Goal: Task Accomplishment & Management: Complete application form

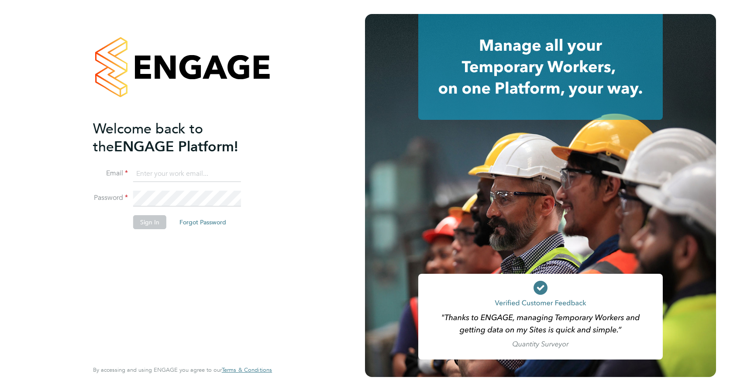
type input "lauren.tracey@vistry.co.uk"
click at [147, 221] on button "Sign In" at bounding box center [149, 222] width 33 height 14
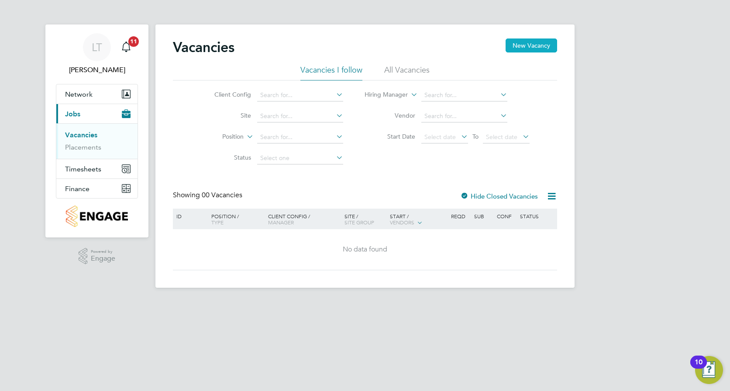
click at [523, 45] on button "New Vacancy" at bounding box center [532, 45] width 52 height 14
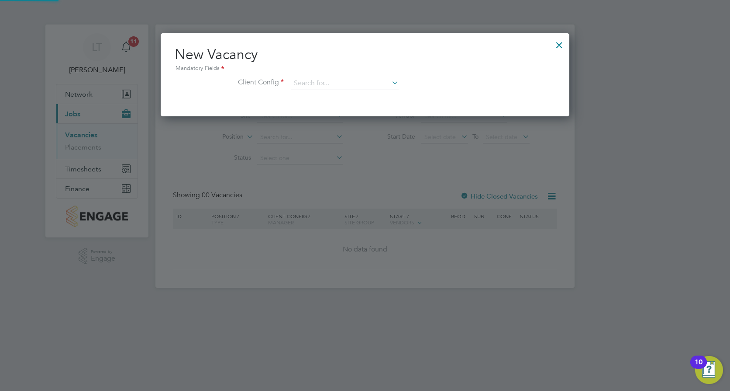
scroll to position [83, 409]
click at [311, 79] on input at bounding box center [345, 83] width 108 height 13
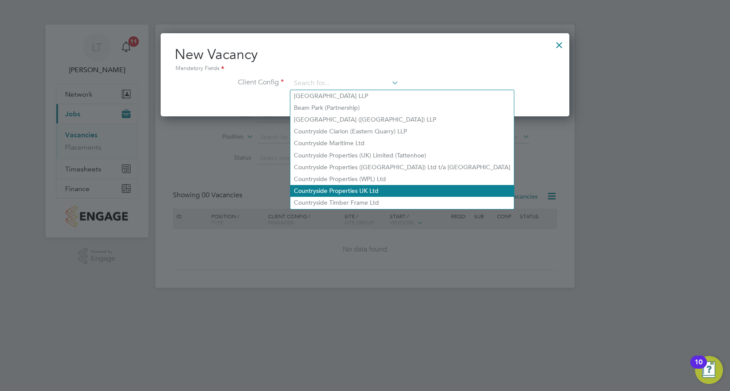
click at [347, 186] on li "Countryside Properties UK Ltd" at bounding box center [403, 191] width 224 height 12
type input "Countryside Properties UK Ltd"
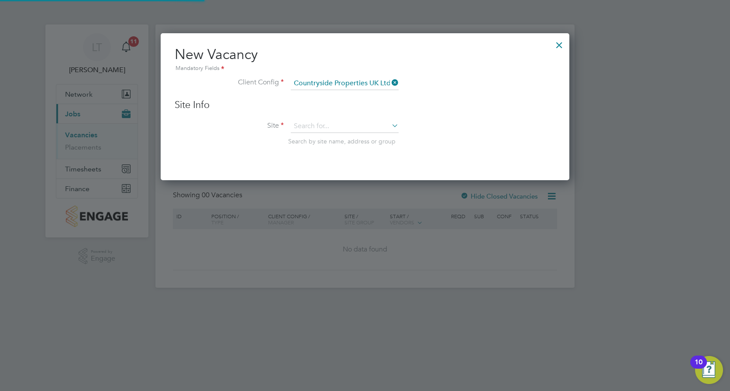
scroll to position [148, 409]
click at [335, 132] on div "Vacancies New Vacancy Vacancies I follow All Vacancies Client Config Site Posit…" at bounding box center [365, 155] width 419 height 263
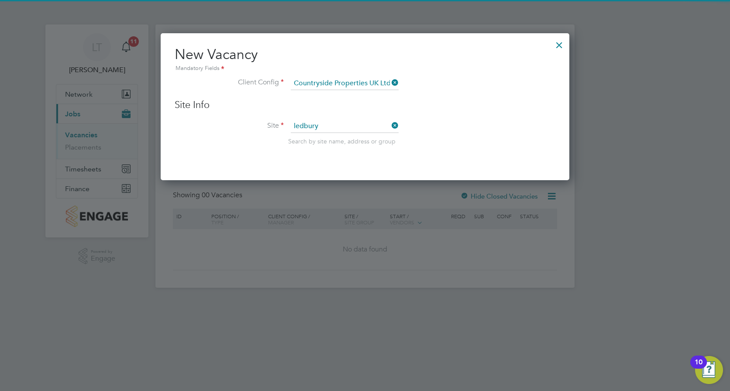
click at [310, 136] on b "Ledbury" at bounding box center [305, 138] width 23 height 7
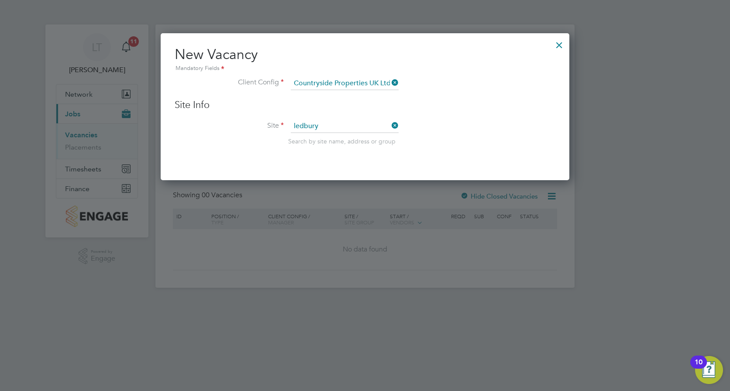
type input "Ledbury"
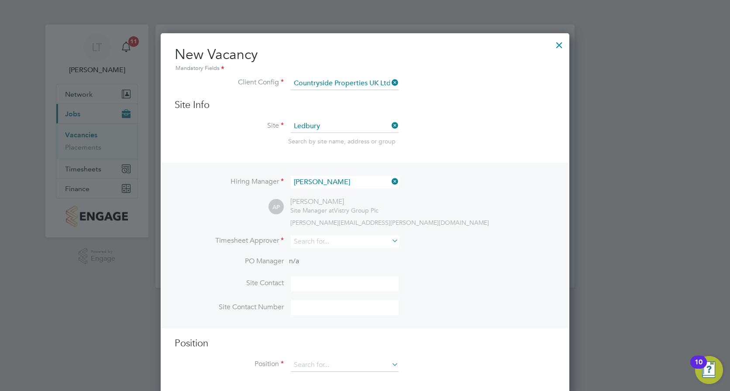
scroll to position [365, 409]
click at [347, 132] on div "Vacancies New Vacancy Vacancies I follow All Vacancies Client Config Site Posit…" at bounding box center [365, 155] width 419 height 263
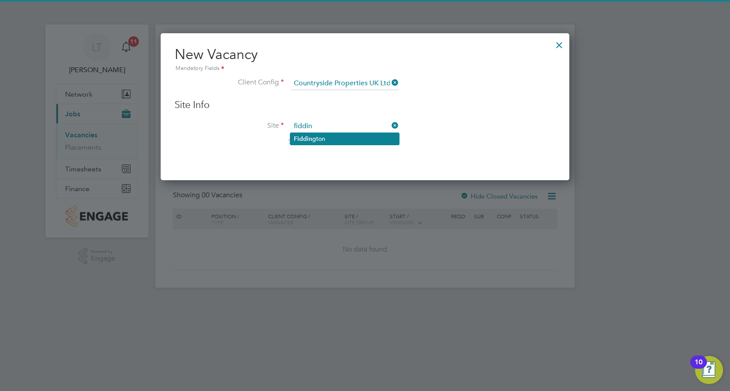
click at [342, 137] on li "Fiddin gton" at bounding box center [345, 139] width 109 height 12
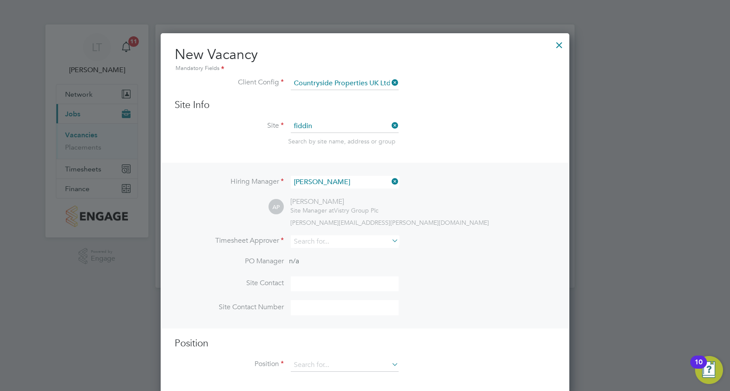
type input "Fiddington"
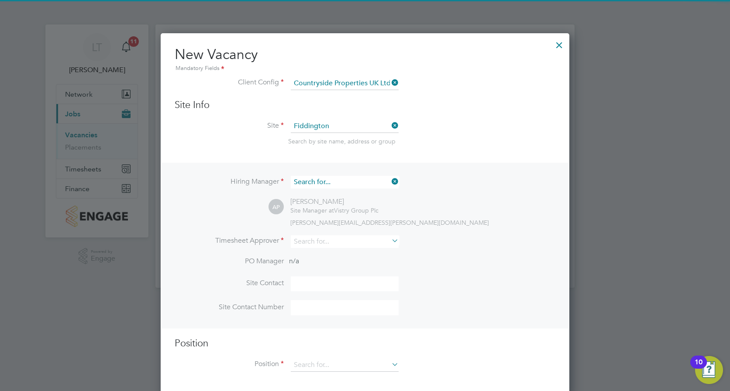
click at [345, 180] on input at bounding box center [345, 182] width 108 height 13
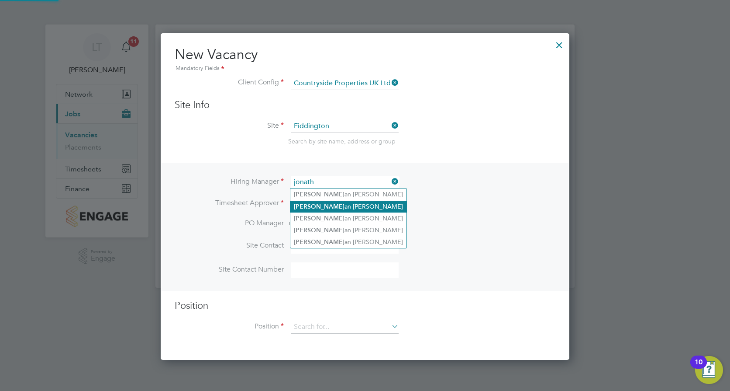
click at [339, 204] on li "Jonath an Taylor" at bounding box center [349, 207] width 116 height 12
type input "[PERSON_NAME]"
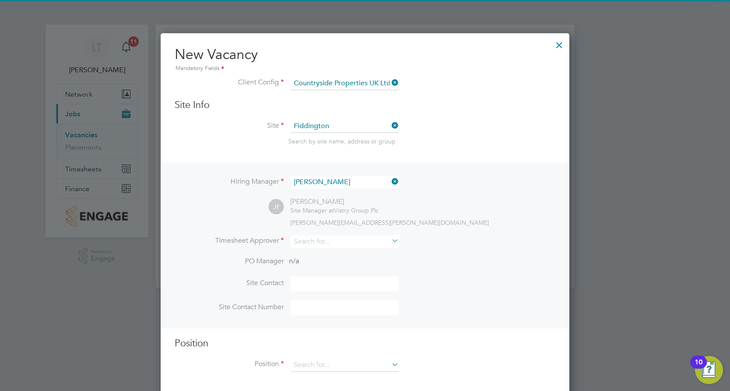
scroll to position [365, 409]
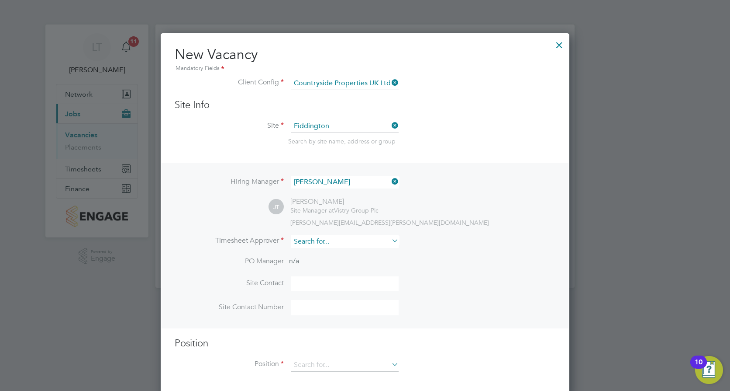
click at [345, 245] on input at bounding box center [345, 241] width 108 height 13
click at [333, 264] on li "Jona than Taylor" at bounding box center [352, 266] width 122 height 12
type input "[PERSON_NAME]"
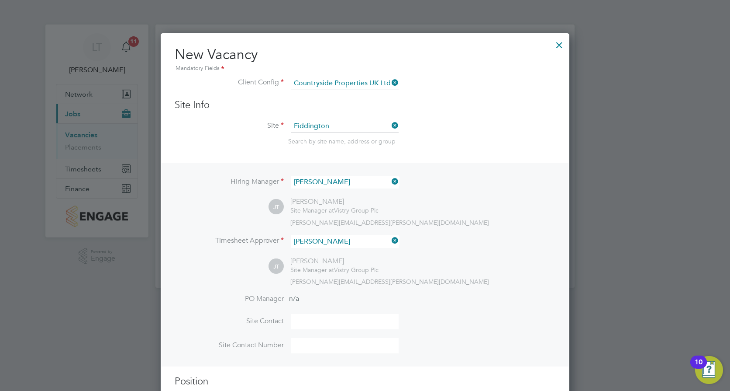
click at [338, 320] on input at bounding box center [345, 321] width 108 height 15
click at [342, 325] on input at bounding box center [345, 321] width 108 height 15
type input "Jonathon Taylor"
click at [332, 350] on input at bounding box center [345, 345] width 108 height 15
click at [349, 341] on input at bounding box center [345, 345] width 108 height 15
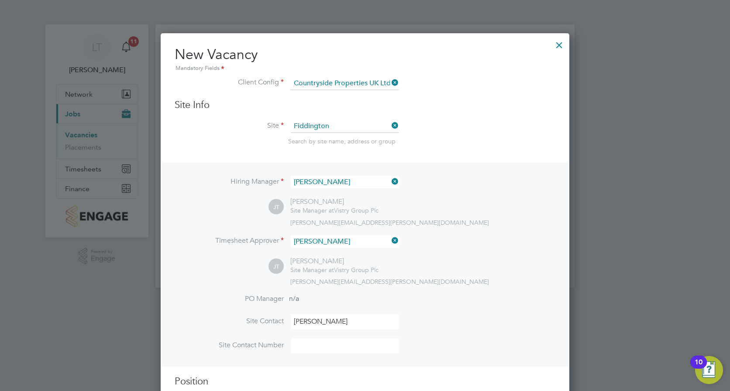
paste input "07484 036029"
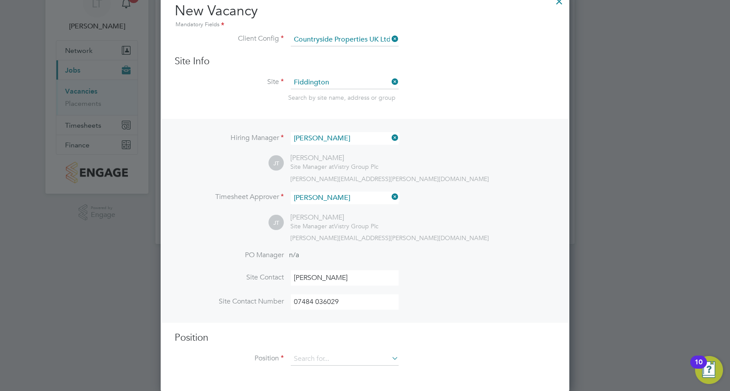
scroll to position [45, 0]
type input "07484 036029"
click at [390, 359] on icon at bounding box center [390, 357] width 0 height 12
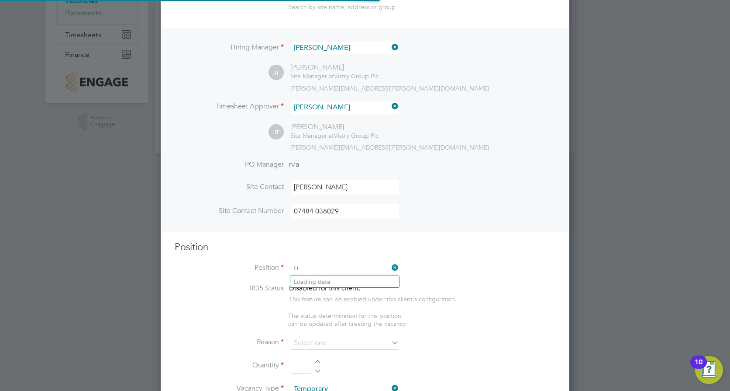
scroll to position [1259, 409]
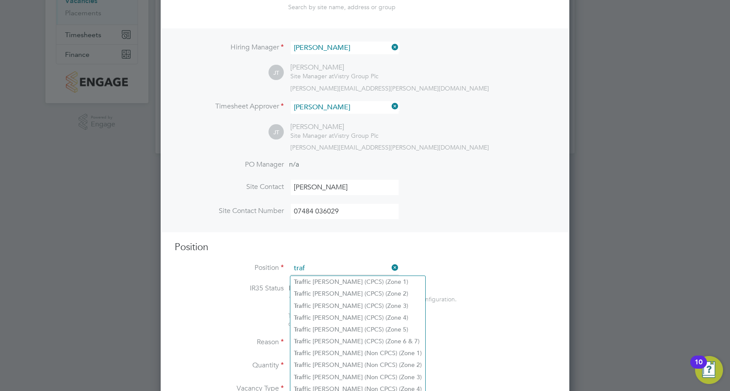
type input "traf"
click at [393, 315] on li "Traf fic Marshall (CPCS) (Zone 4)" at bounding box center [358, 317] width 135 height 12
type input "Traffic Marshall (CPCS) (Zone 4)"
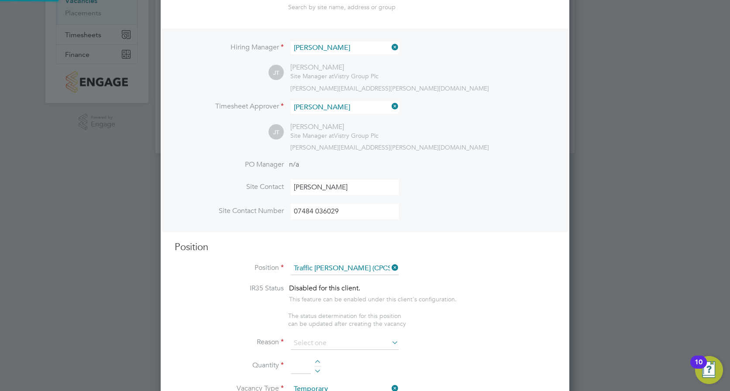
type textarea "- Working under the supervision and management of the Project Manager, Site Man…"
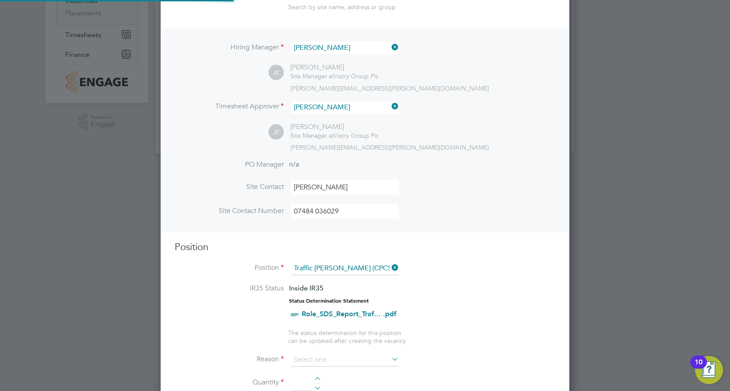
scroll to position [26, 46]
click at [354, 357] on input at bounding box center [345, 359] width 108 height 13
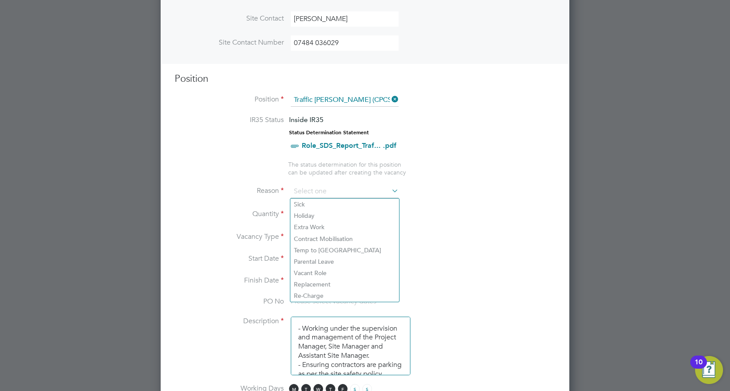
scroll to position [309, 0]
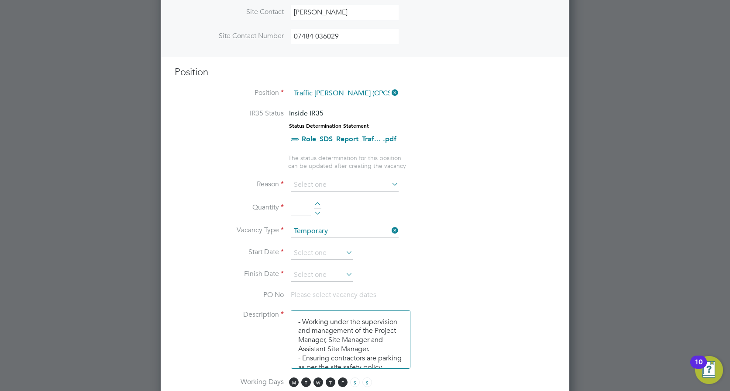
click at [346, 266] on li "Vacant Role" at bounding box center [345, 265] width 109 height 11
type input "Vacant Role"
click at [316, 205] on div at bounding box center [317, 205] width 7 height 6
type input "1"
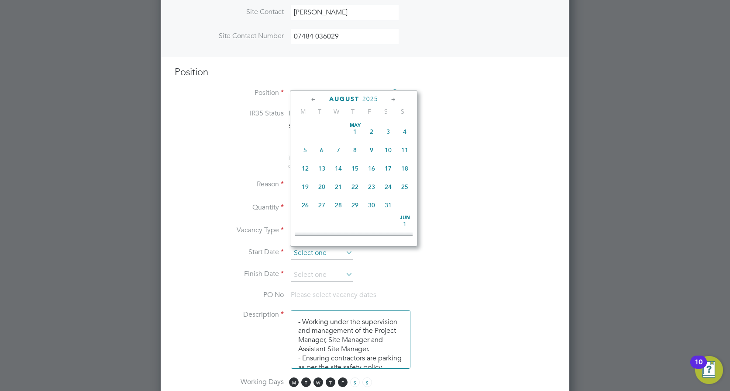
click at [333, 251] on input at bounding box center [322, 252] width 62 height 13
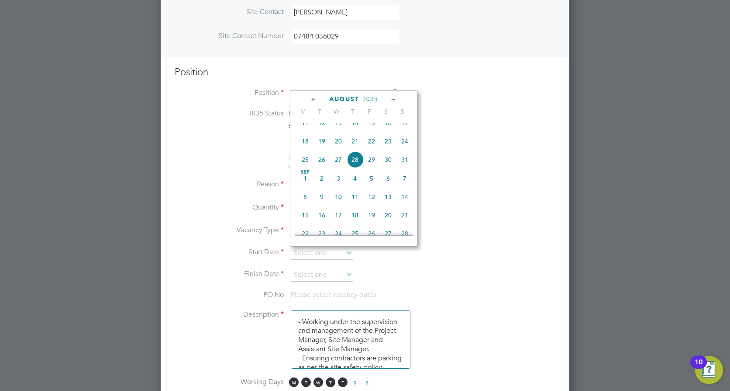
click at [301, 185] on span "Sep 1" at bounding box center [305, 178] width 17 height 17
type input "[DATE]"
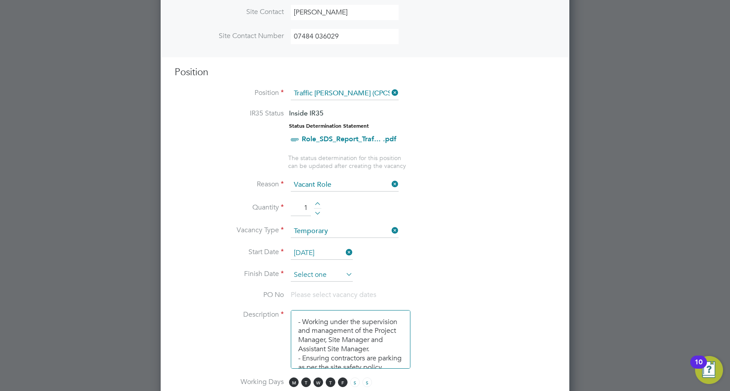
drag, startPoint x: 320, startPoint y: 265, endPoint x: 320, endPoint y: 274, distance: 8.7
click at [320, 265] on li "Start Date 01 Sep 2025" at bounding box center [365, 257] width 381 height 22
click at [321, 275] on input at bounding box center [322, 274] width 62 height 13
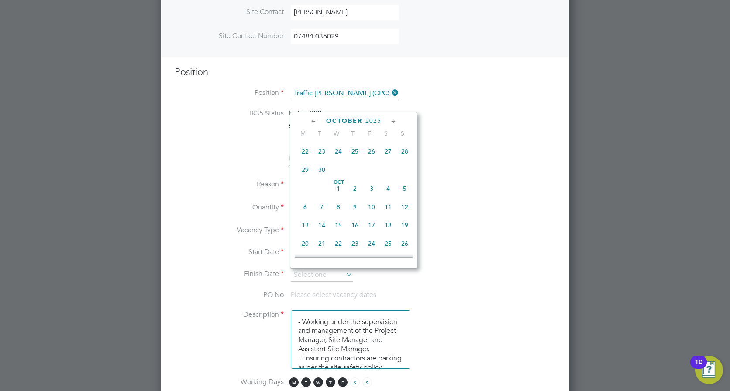
scroll to position [396, 0]
click at [374, 226] on span "31" at bounding box center [371, 218] width 17 height 17
type input "[DATE]"
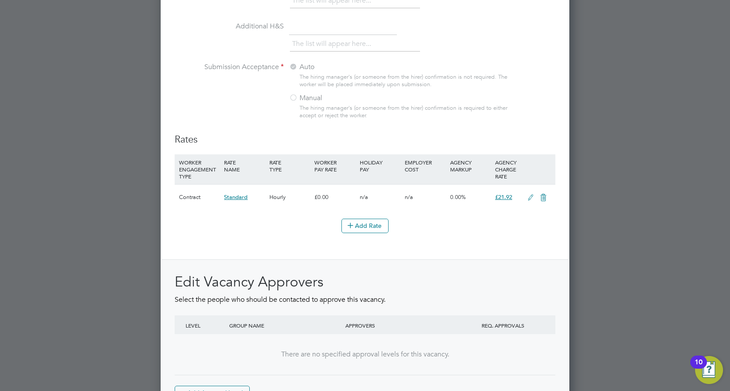
scroll to position [977, 0]
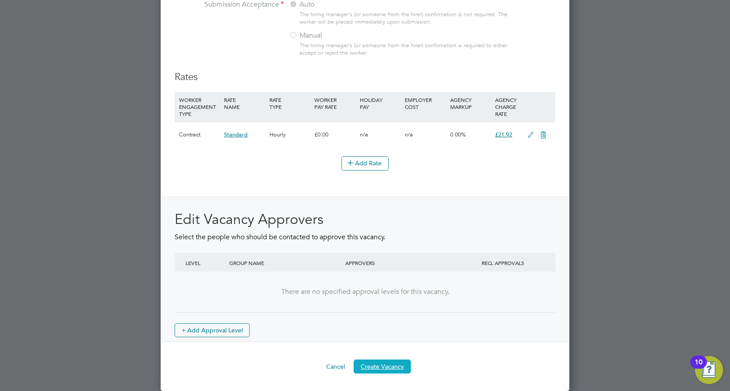
click at [384, 369] on button "Create Vacancy" at bounding box center [382, 366] width 57 height 14
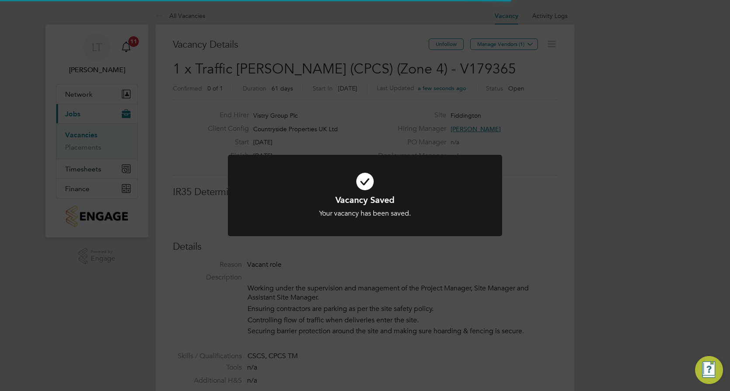
scroll to position [26, 61]
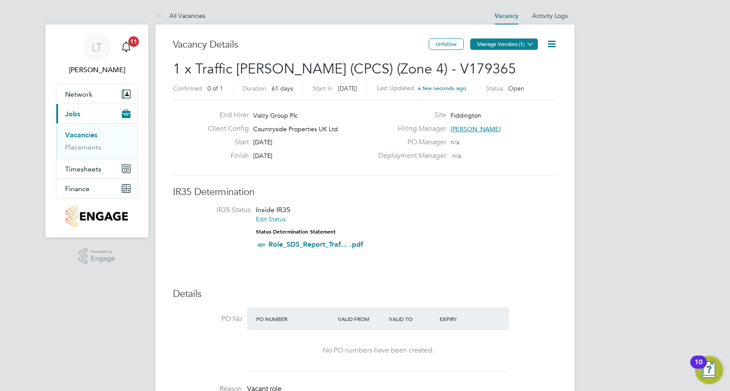
click at [504, 49] on button "Manage Vendors (1)" at bounding box center [505, 43] width 68 height 11
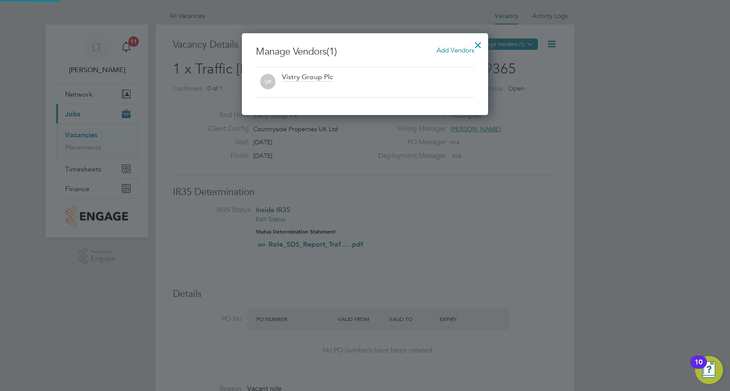
scroll to position [82, 247]
click at [440, 46] on div "Add Vendors" at bounding box center [456, 50] width 38 height 10
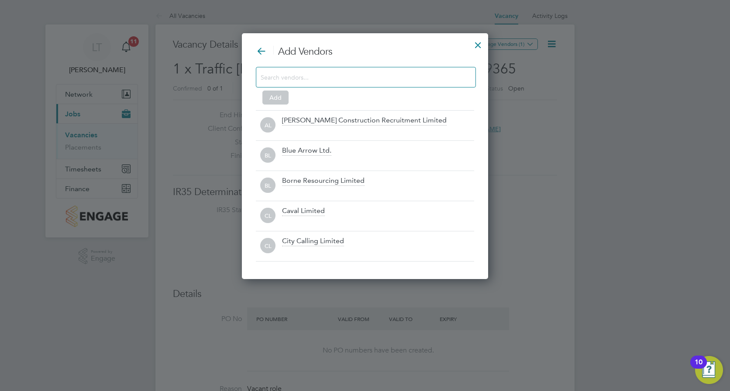
click at [314, 82] on input at bounding box center [359, 76] width 197 height 11
click at [285, 72] on input at bounding box center [359, 76] width 197 height 11
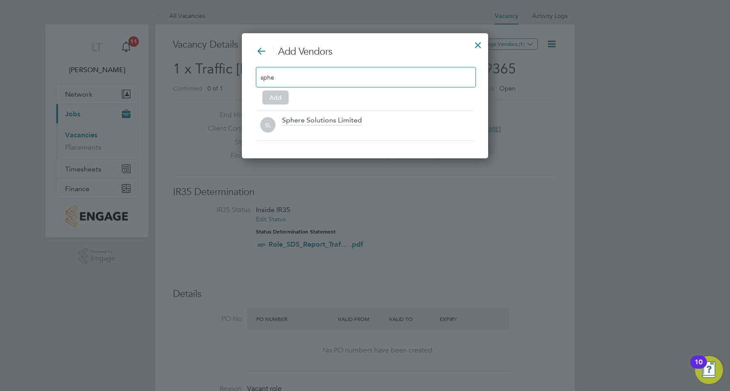
scroll to position [125, 247]
type input "spher"
click at [321, 143] on div "Add Vendors spher Add SL Sphere Solutions Limited" at bounding box center [365, 95] width 246 height 125
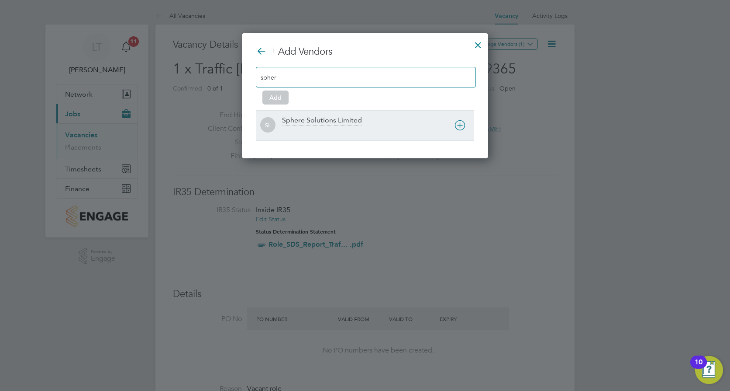
click at [321, 134] on div at bounding box center [378, 131] width 192 height 9
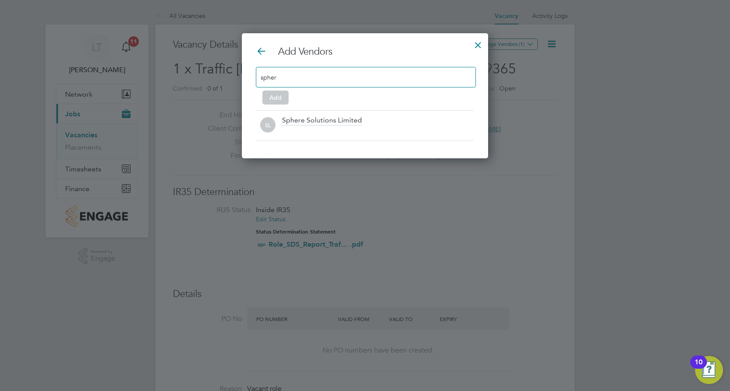
scroll to position [95, 247]
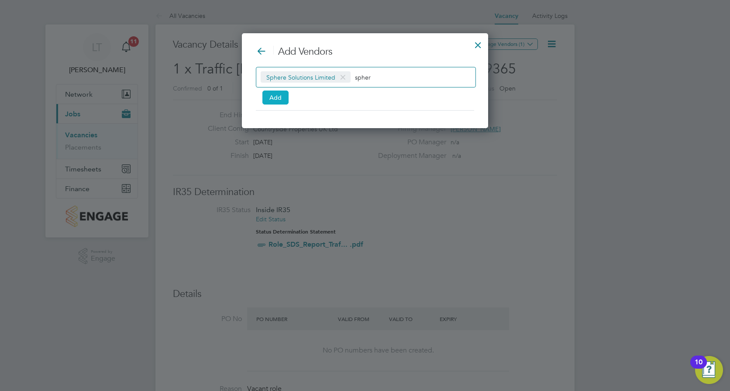
click at [278, 102] on button "Add" at bounding box center [276, 97] width 26 height 14
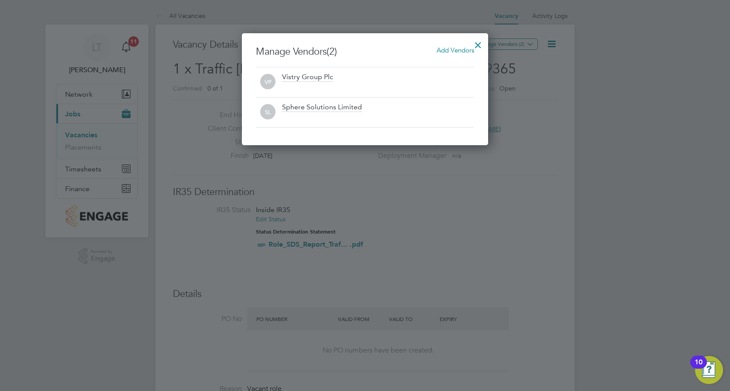
click at [475, 45] on div at bounding box center [479, 43] width 16 height 16
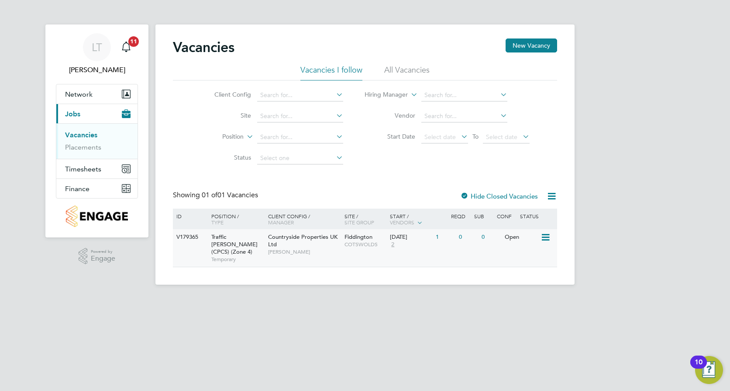
click at [226, 244] on span "Traffic [PERSON_NAME] (CPCS) (Zone 4)" at bounding box center [234, 244] width 46 height 22
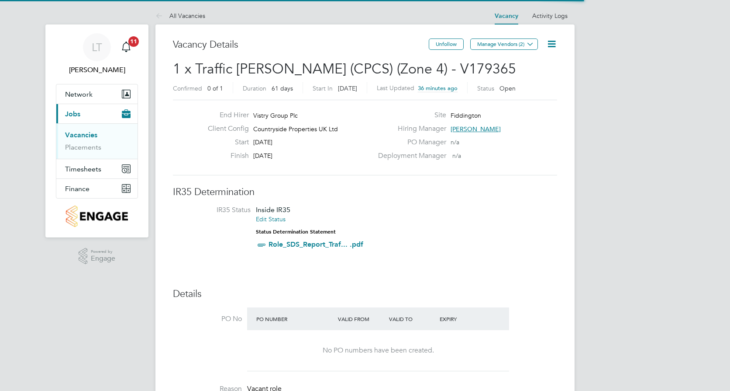
scroll to position [26, 61]
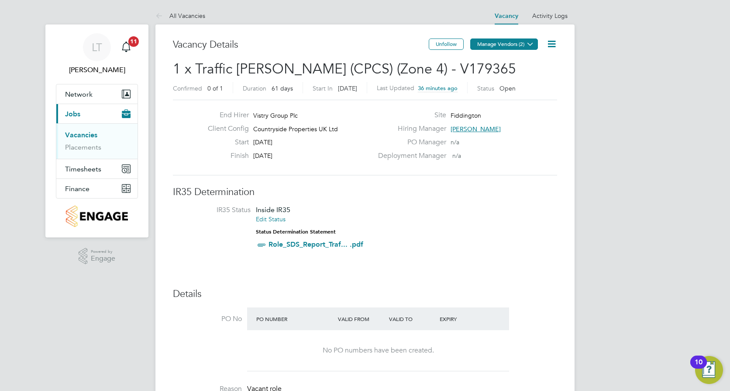
click at [507, 43] on button "Manage Vendors (2)" at bounding box center [505, 43] width 68 height 11
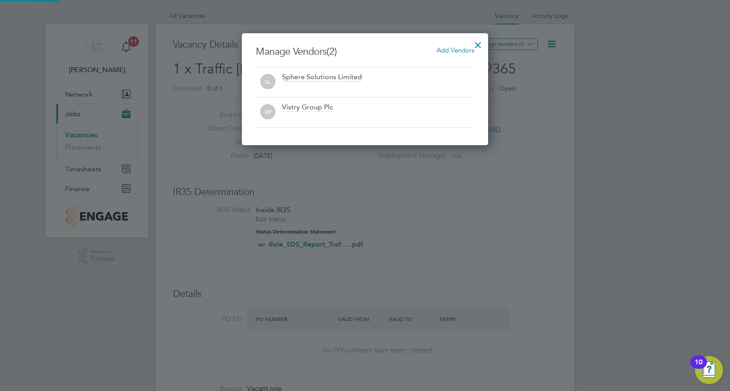
scroll to position [112, 247]
click at [481, 39] on div at bounding box center [479, 43] width 16 height 16
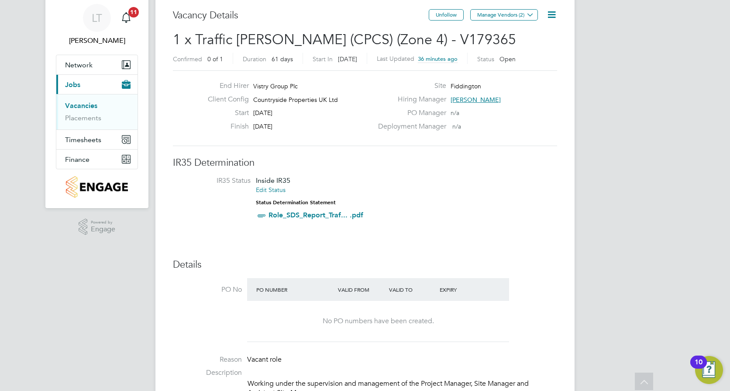
scroll to position [28, 0]
click at [552, 16] on icon at bounding box center [552, 15] width 11 height 11
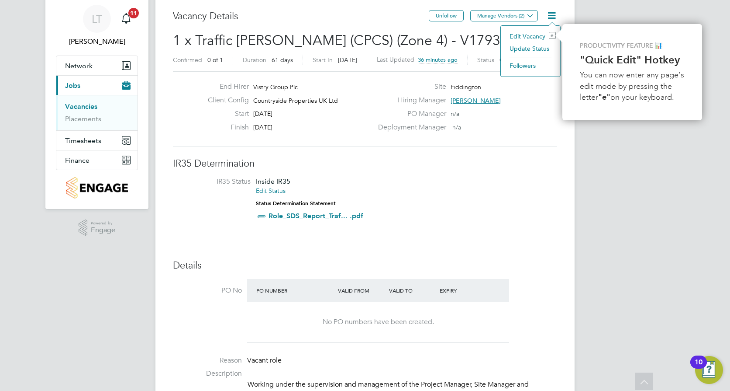
click at [533, 35] on li "Edit Vacancy e" at bounding box center [530, 36] width 51 height 12
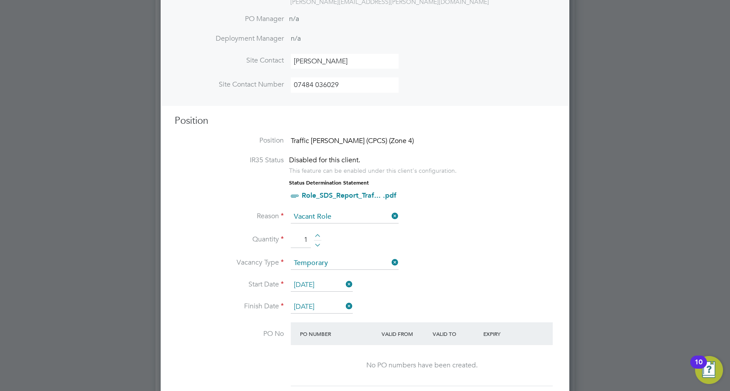
scroll to position [291, 0]
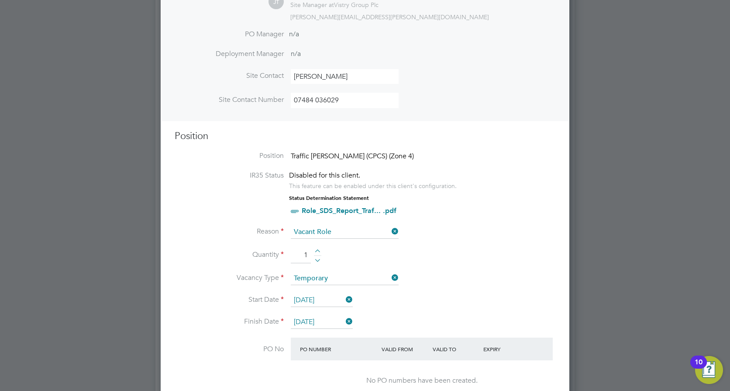
click at [357, 163] on li "Position Traffic Marshall (CPCS) (Zone 4)" at bounding box center [365, 161] width 381 height 20
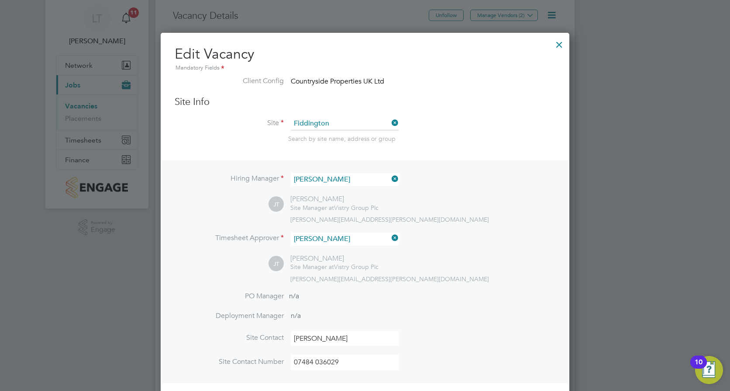
scroll to position [0, 0]
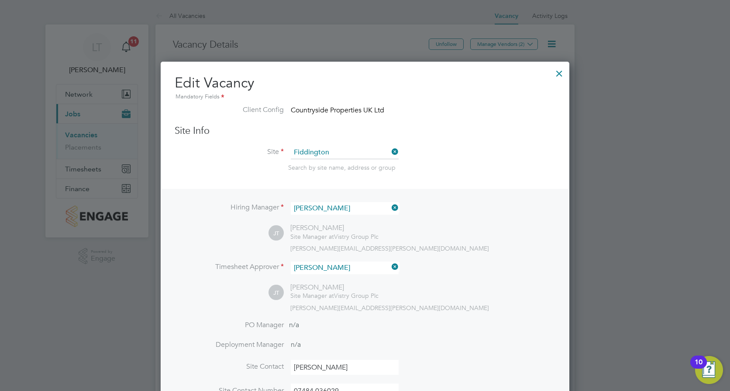
click at [559, 74] on div at bounding box center [560, 71] width 16 height 16
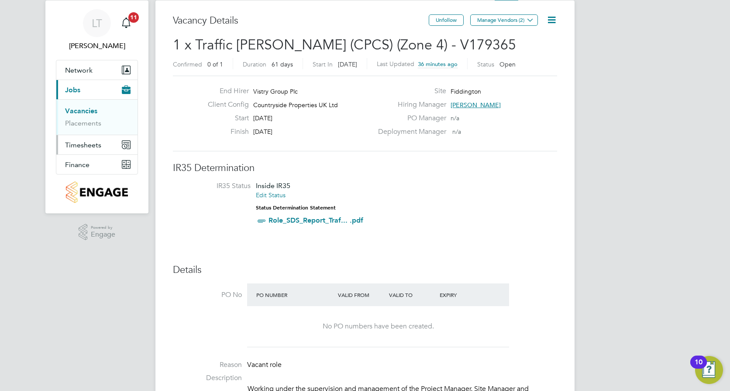
scroll to position [28, 0]
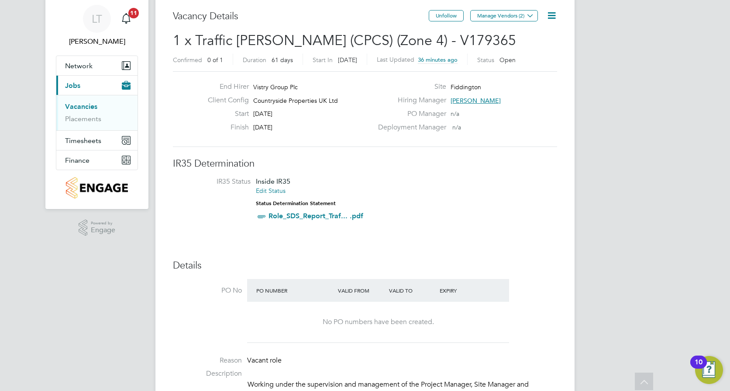
click at [82, 104] on link "Vacancies" at bounding box center [81, 106] width 32 height 8
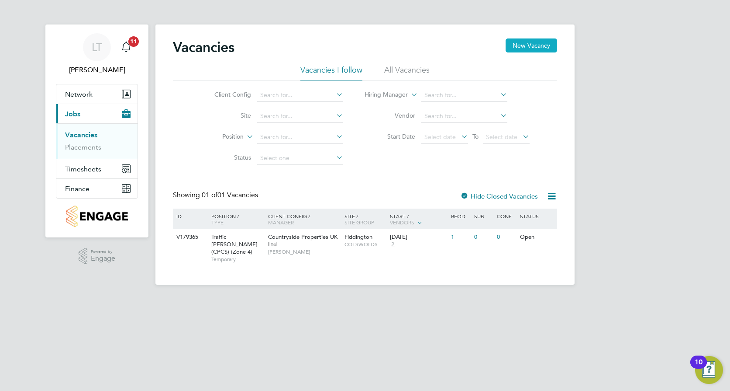
click at [544, 47] on button "New Vacancy" at bounding box center [532, 45] width 52 height 14
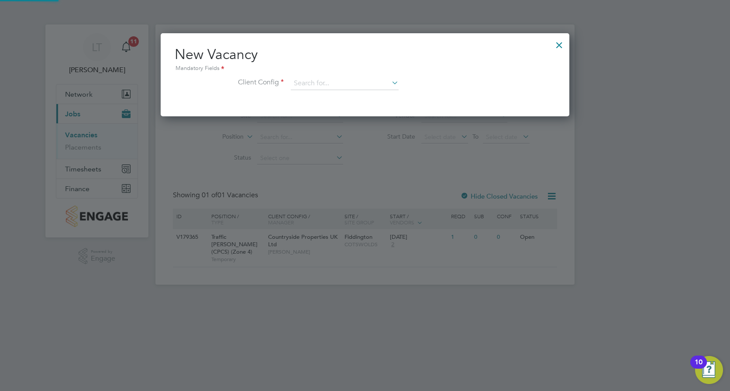
scroll to position [83, 409]
click at [327, 87] on input at bounding box center [345, 83] width 108 height 13
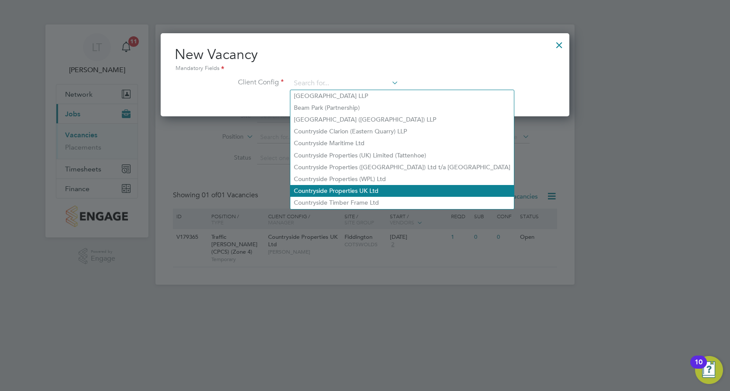
click at [391, 187] on li "Countryside Properties UK Ltd" at bounding box center [403, 191] width 224 height 12
type input "Countryside Properties UK Ltd"
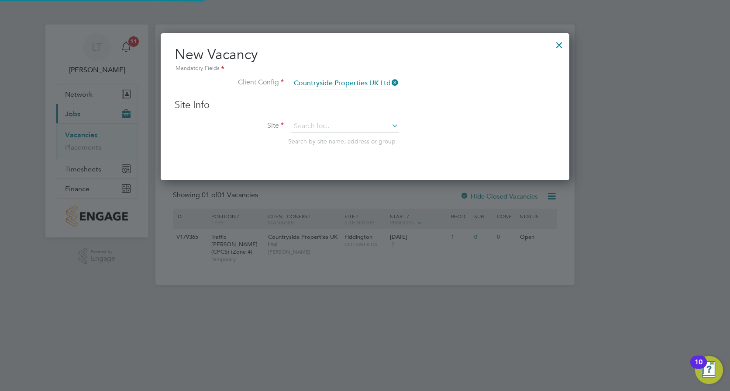
scroll to position [0, 0]
click at [345, 133] on li "Site Search by site name, address or group" at bounding box center [365, 141] width 381 height 43
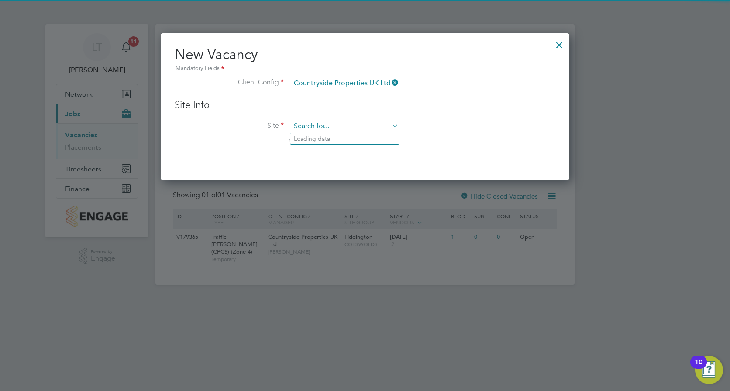
click at [343, 128] on input at bounding box center [345, 126] width 108 height 13
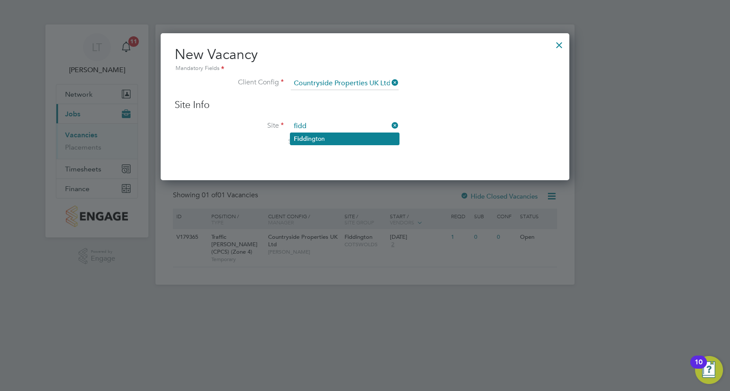
click at [357, 142] on li "Fidd ington" at bounding box center [345, 139] width 109 height 12
type input "Fiddington"
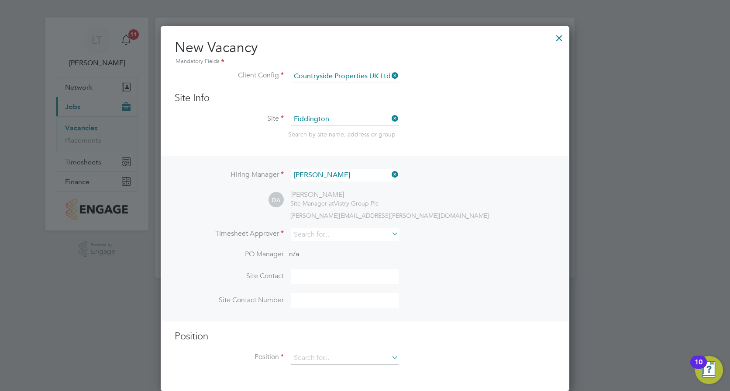
click at [360, 349] on div "Position Position" at bounding box center [365, 351] width 381 height 43
click at [361, 357] on input at bounding box center [345, 357] width 108 height 13
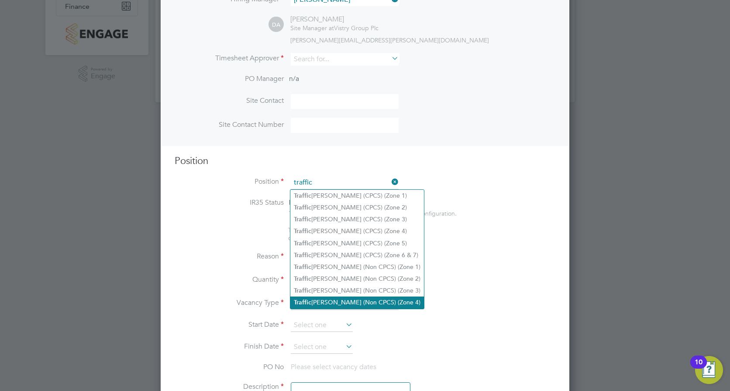
click at [381, 298] on li "Traffic Marshall (Non CPCS) (Zone 4)" at bounding box center [358, 302] width 134 height 12
type input "Traffic Marshall (Non CPCS) (Zone 4)"
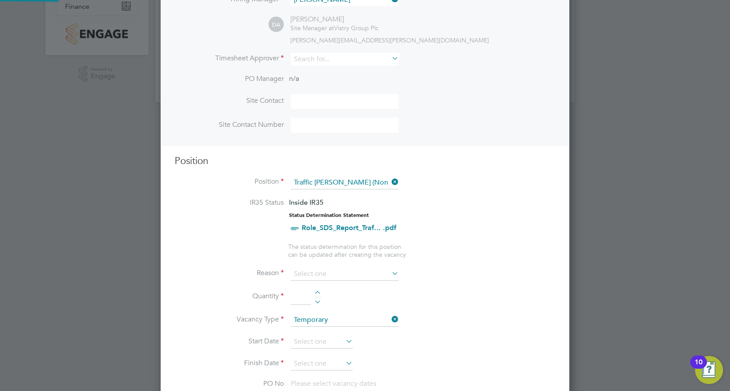
type textarea "- Working under the supervision and management of the Project Manager, Site Man…"
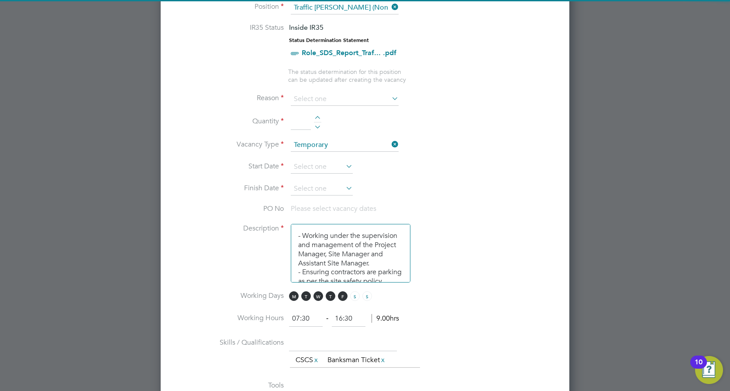
click at [448, 272] on li "Description - Working under the supervision and management of the Project Manag…" at bounding box center [365, 257] width 381 height 67
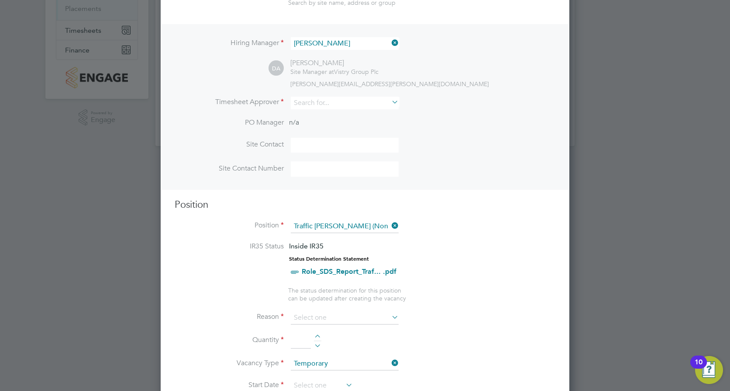
click at [390, 42] on icon at bounding box center [390, 43] width 0 height 12
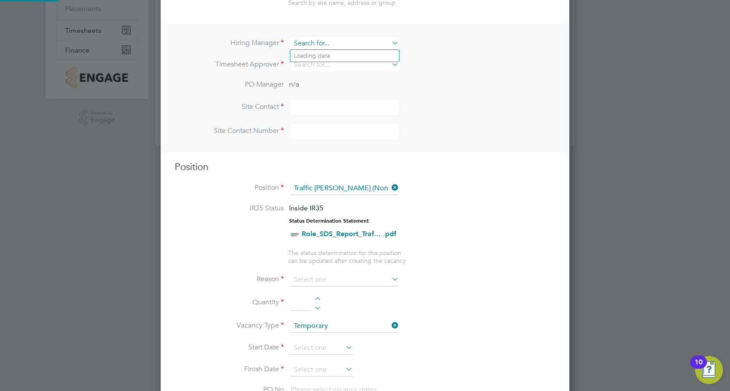
click at [353, 42] on input at bounding box center [345, 43] width 108 height 13
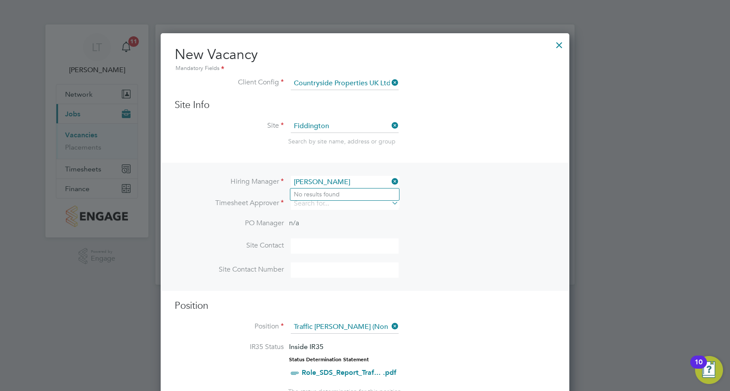
type input "jonathon"
click at [561, 47] on div at bounding box center [560, 43] width 16 height 16
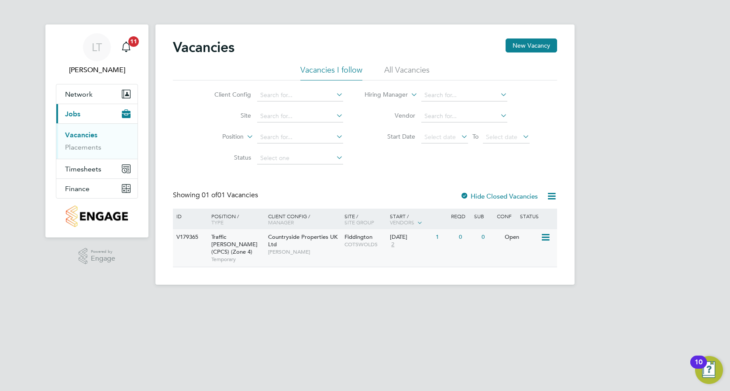
click at [550, 237] on icon at bounding box center [545, 237] width 9 height 10
click at [514, 266] on li "Edit" at bounding box center [523, 269] width 51 height 12
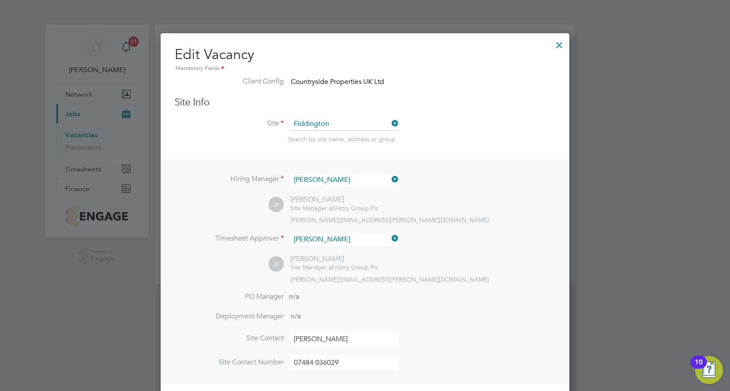
click at [558, 46] on div at bounding box center [560, 43] width 16 height 16
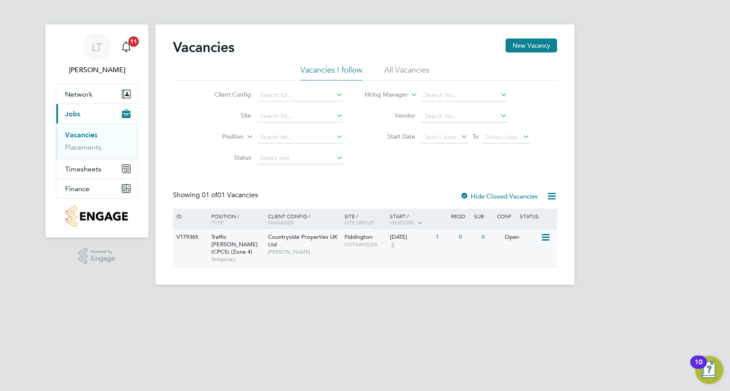
click at [340, 251] on span "[PERSON_NAME]" at bounding box center [304, 251] width 72 height 7
click at [550, 238] on icon at bounding box center [545, 237] width 9 height 10
click at [524, 282] on li "Update Status" at bounding box center [523, 282] width 51 height 12
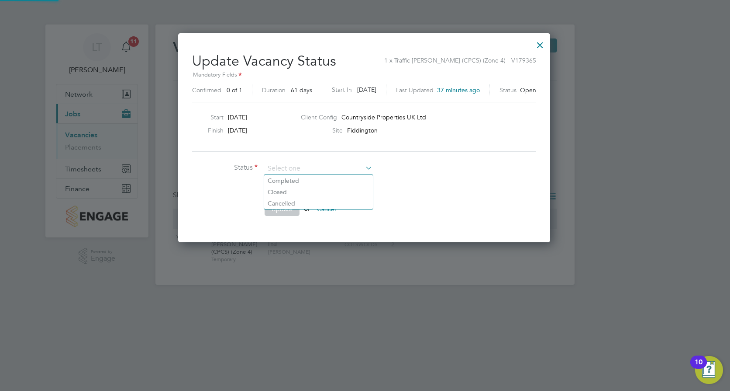
scroll to position [208, 374]
click at [307, 202] on li "Cancelled" at bounding box center [318, 202] width 109 height 11
type input "Cancelled"
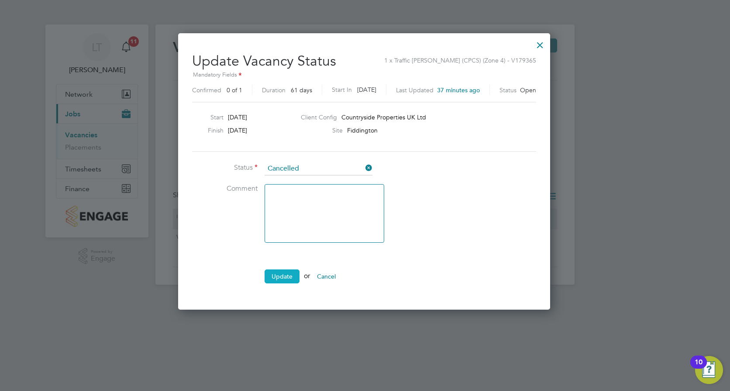
click at [280, 277] on button "Update" at bounding box center [282, 276] width 35 height 14
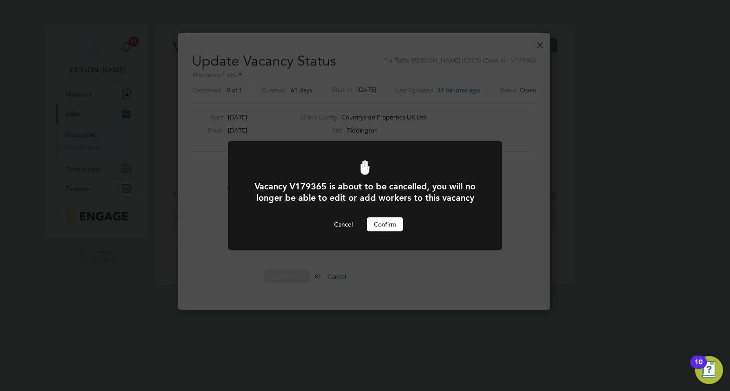
click at [390, 224] on button "Confirm" at bounding box center [385, 224] width 36 height 14
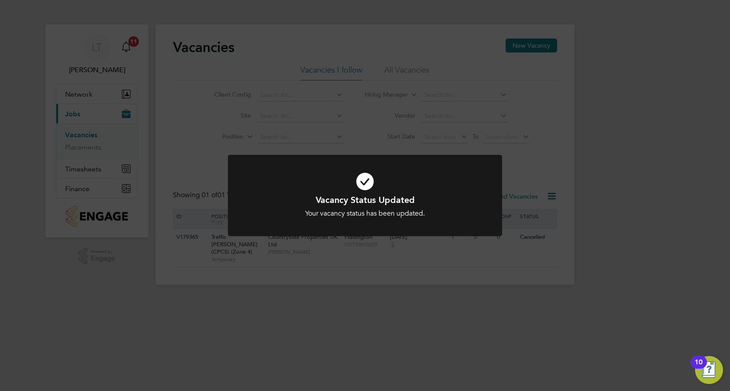
click at [515, 122] on div "Vacancy Status Updated Your vacancy status has been updated. Cancel Okay" at bounding box center [365, 195] width 730 height 391
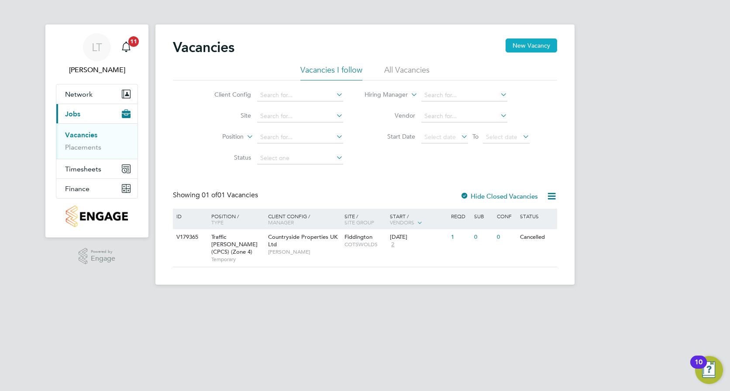
click at [534, 48] on button "New Vacancy" at bounding box center [532, 45] width 52 height 14
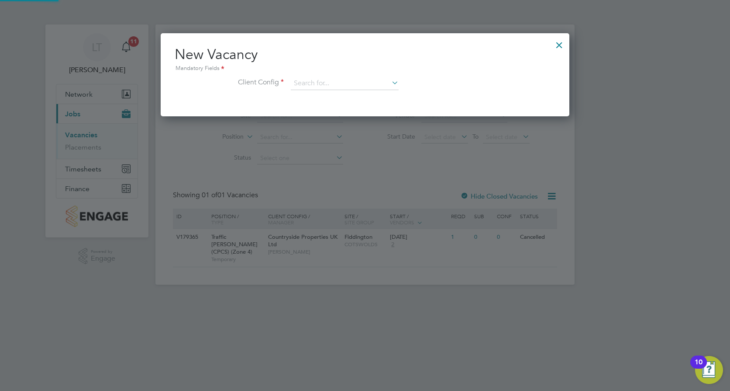
scroll to position [83, 409]
click at [338, 82] on input at bounding box center [345, 83] width 108 height 13
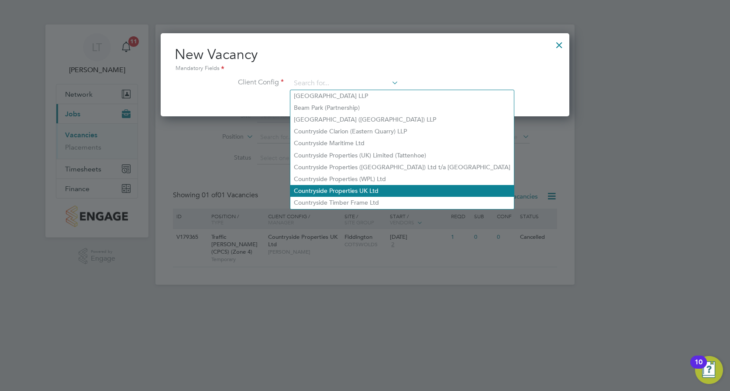
click at [364, 186] on li "Countryside Properties UK Ltd" at bounding box center [403, 191] width 224 height 12
type input "Countryside Properties UK Ltd"
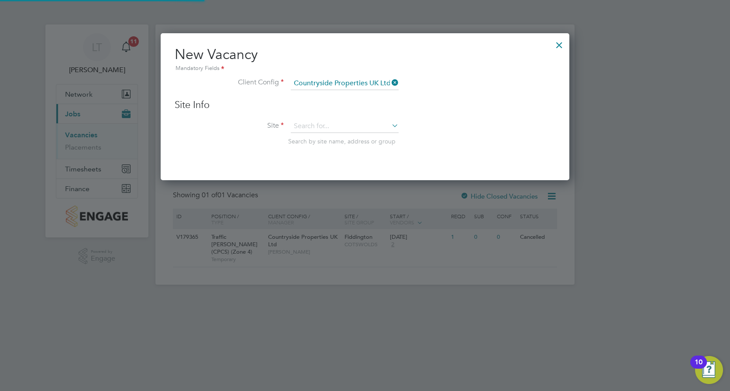
scroll to position [148, 409]
click at [345, 123] on input at bounding box center [345, 126] width 108 height 13
click at [348, 138] on li "Fidding ton" at bounding box center [345, 139] width 109 height 12
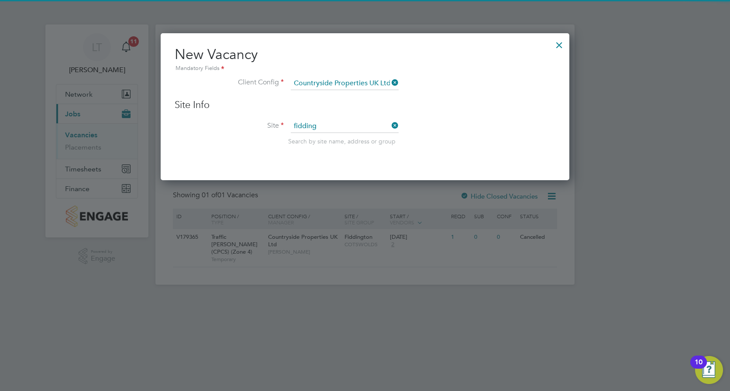
type input "Fiddington"
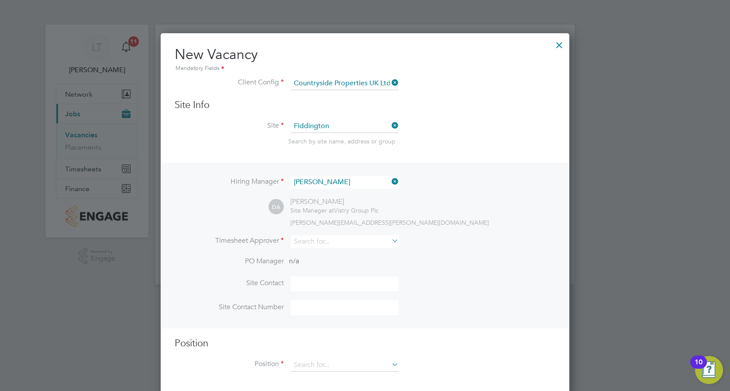
scroll to position [365, 409]
click at [381, 183] on input at bounding box center [345, 182] width 108 height 13
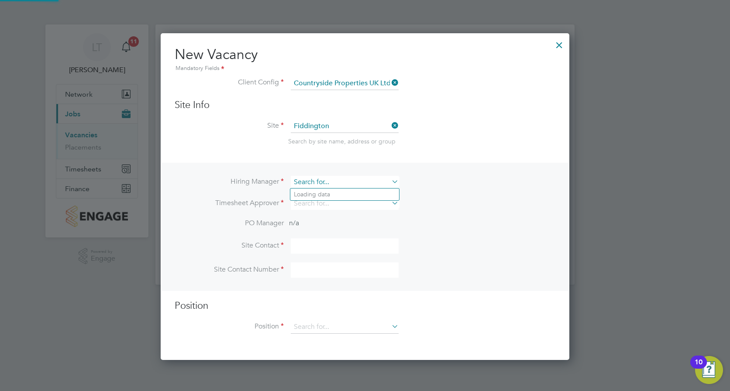
scroll to position [327, 409]
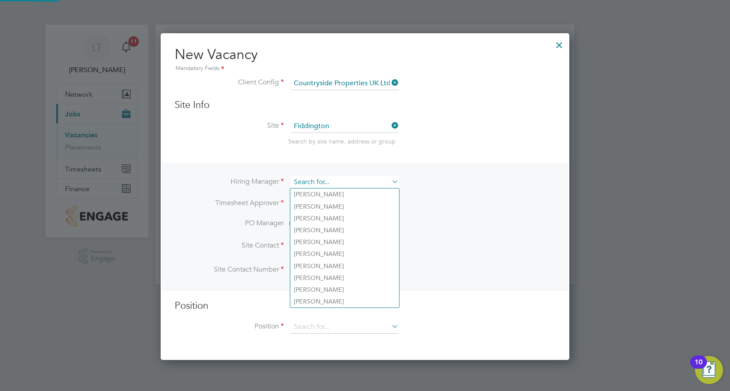
click at [353, 180] on input at bounding box center [345, 182] width 108 height 13
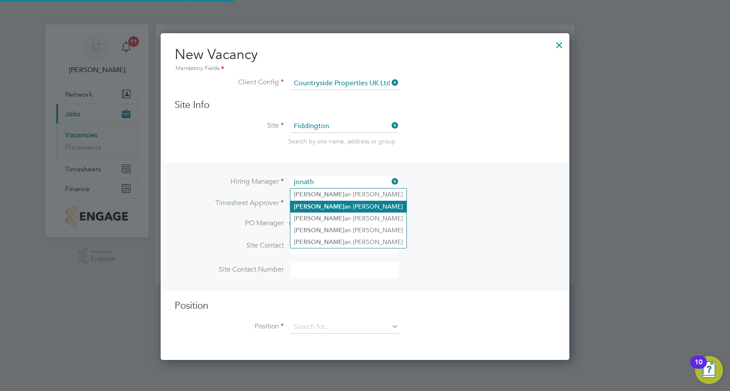
click at [350, 203] on li "Jonath an Taylor" at bounding box center [349, 207] width 116 height 12
type input "[PERSON_NAME]"
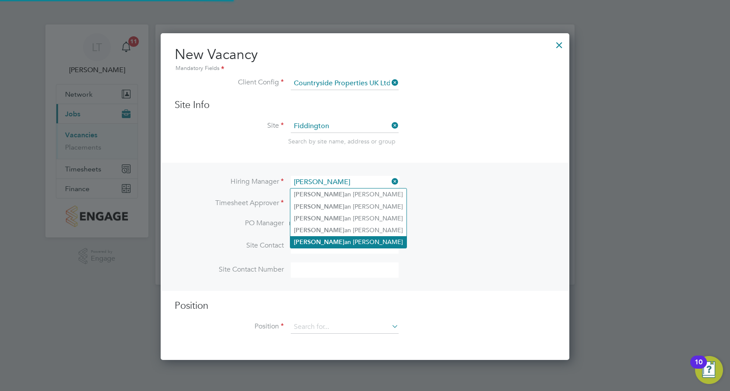
scroll to position [365, 409]
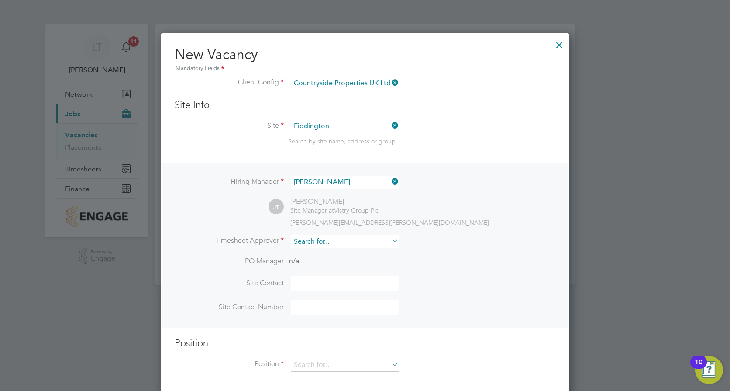
click at [325, 241] on input at bounding box center [345, 241] width 108 height 13
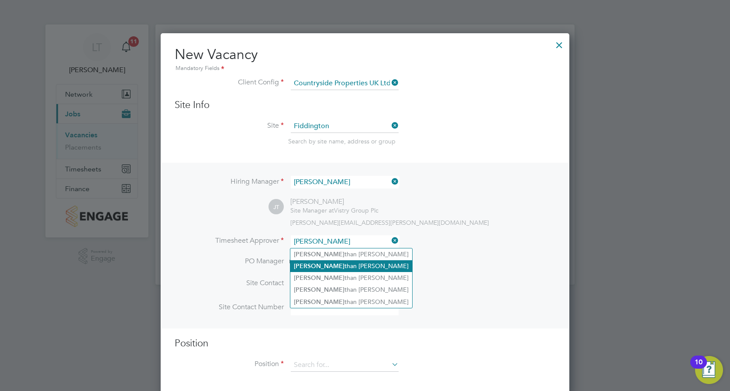
click at [339, 268] on li "Jona than Taylor" at bounding box center [352, 266] width 122 height 12
type input "[PERSON_NAME]"
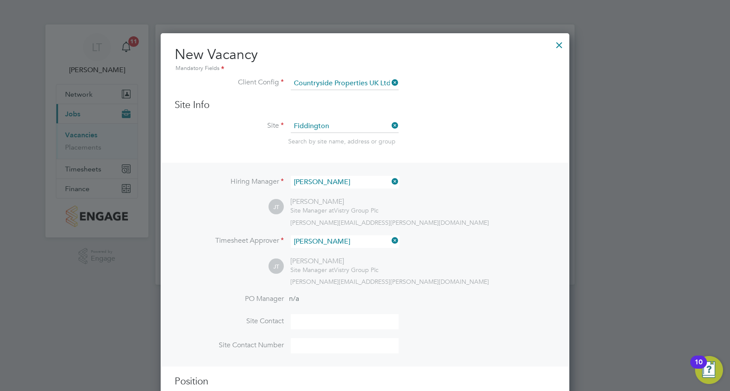
click at [333, 323] on input at bounding box center [345, 321] width 108 height 15
type input "Jonathon Taylor"
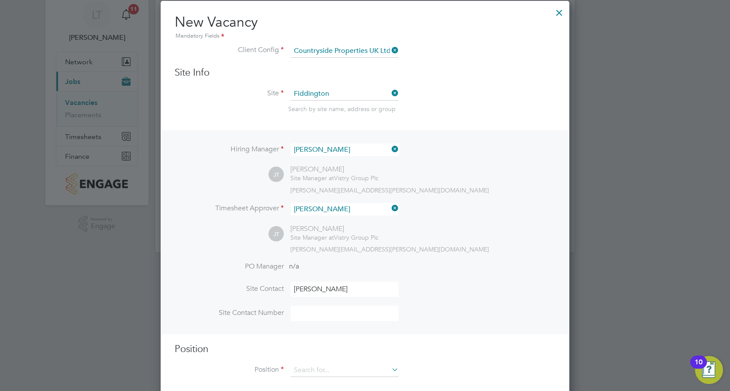
scroll to position [45, 0]
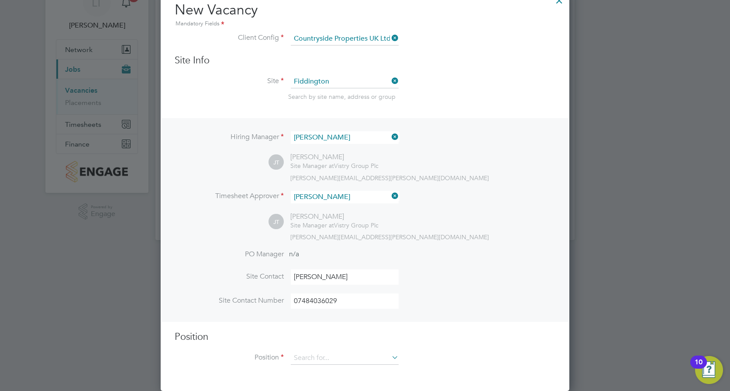
type input "07484036029"
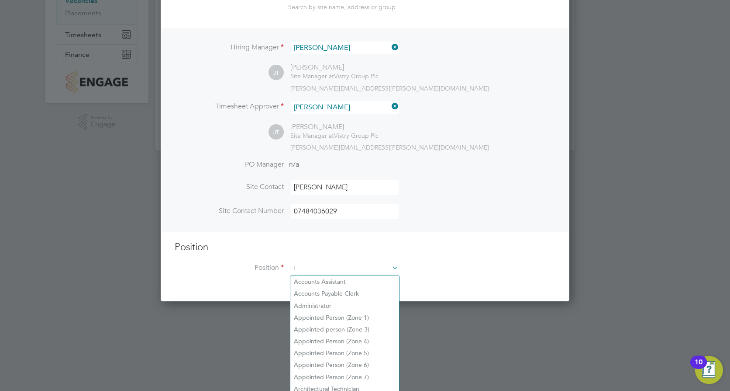
scroll to position [4, 4]
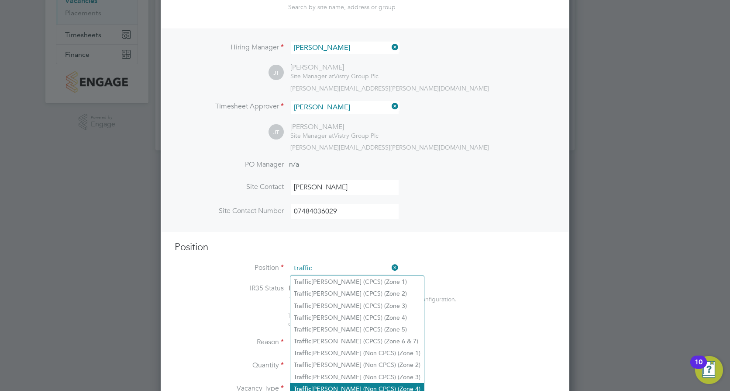
click at [373, 384] on li "Traffic Marshall (Non CPCS) (Zone 4)" at bounding box center [358, 389] width 134 height 12
type input "Traffic Marshall (Non CPCS) (Zone 4)"
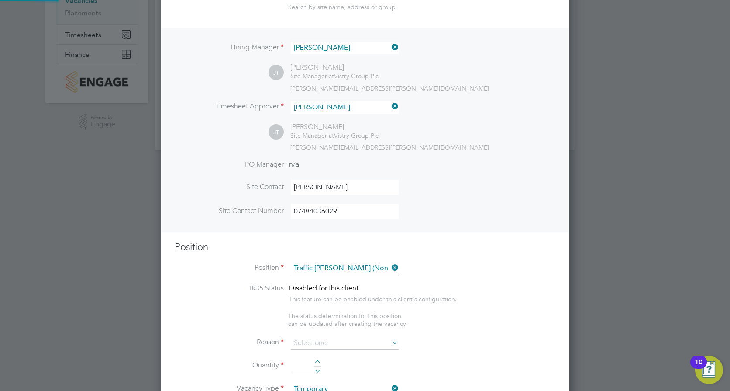
type textarea "- Working under the supervision and management of the Project Manager, Site Man…"
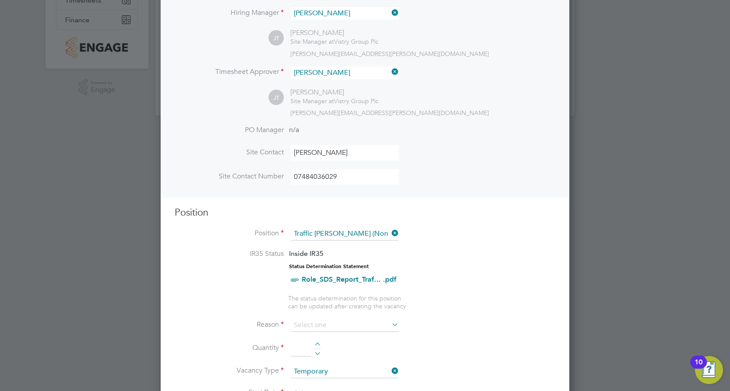
scroll to position [221, 0]
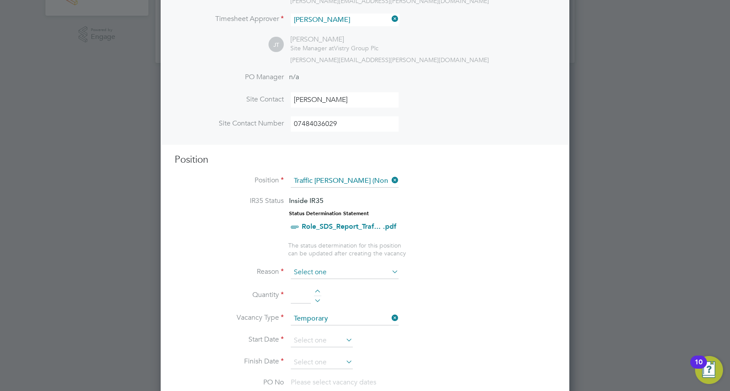
click at [357, 276] on input at bounding box center [345, 272] width 108 height 13
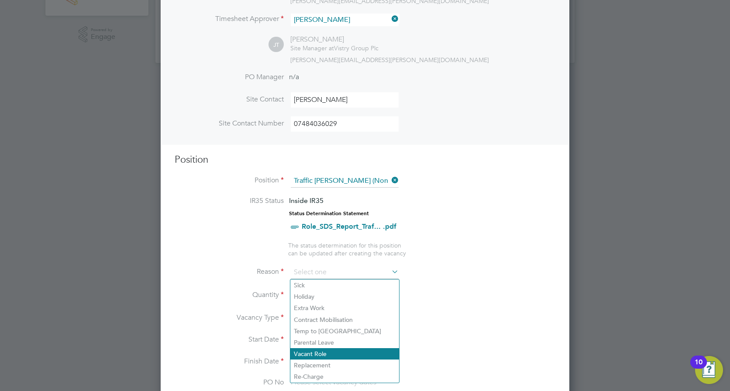
click at [344, 357] on li "Vacant Role" at bounding box center [345, 353] width 109 height 11
type input "Vacant Role"
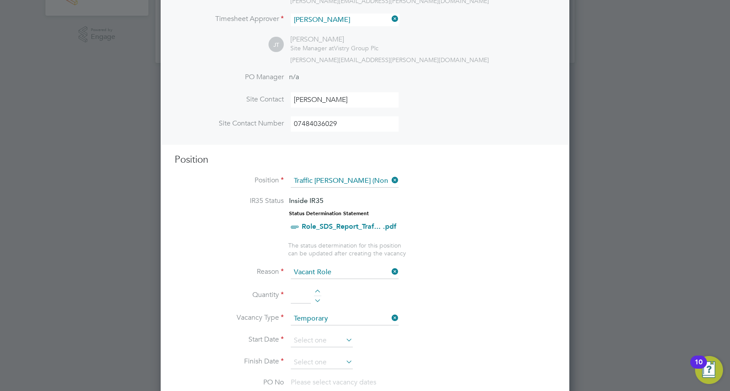
click at [318, 291] on div at bounding box center [317, 292] width 7 height 6
type input "1"
click at [344, 345] on icon at bounding box center [344, 339] width 0 height 12
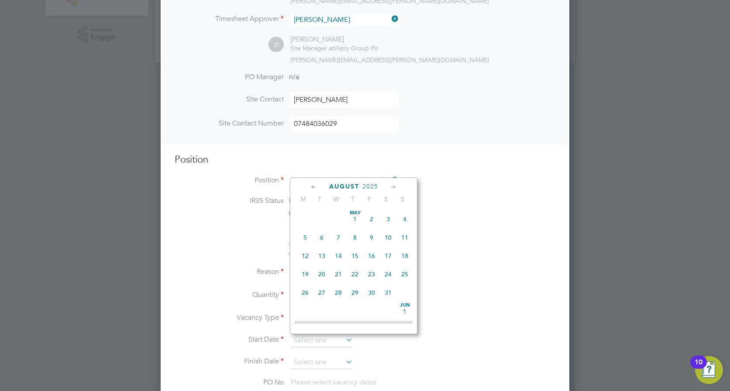
scroll to position [340, 0]
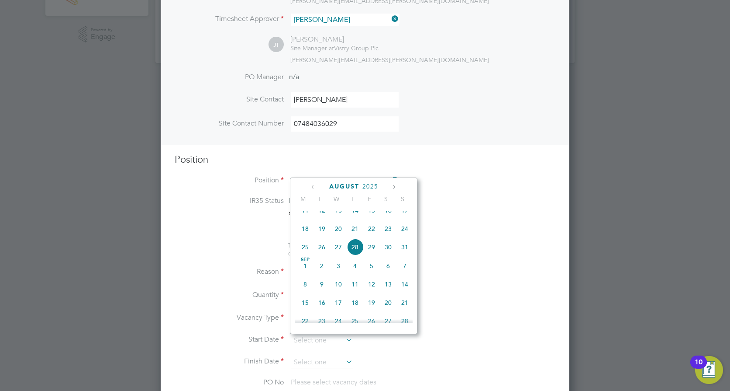
click at [303, 274] on span "Sep 1" at bounding box center [305, 265] width 17 height 17
type input "[DATE]"
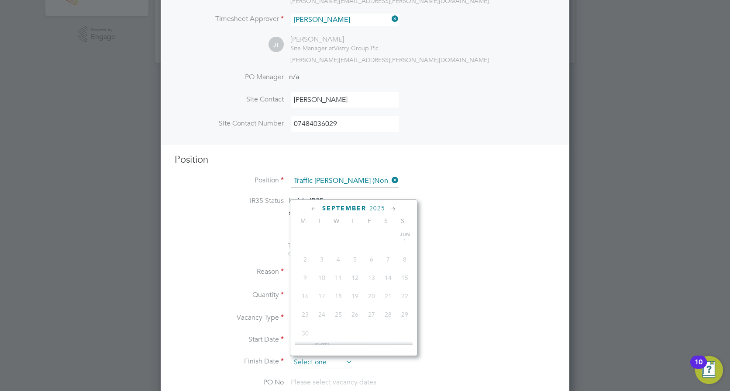
click at [330, 361] on input at bounding box center [322, 362] width 62 height 13
click at [328, 309] on span "30" at bounding box center [322, 300] width 17 height 17
type input "30 Sep 2025"
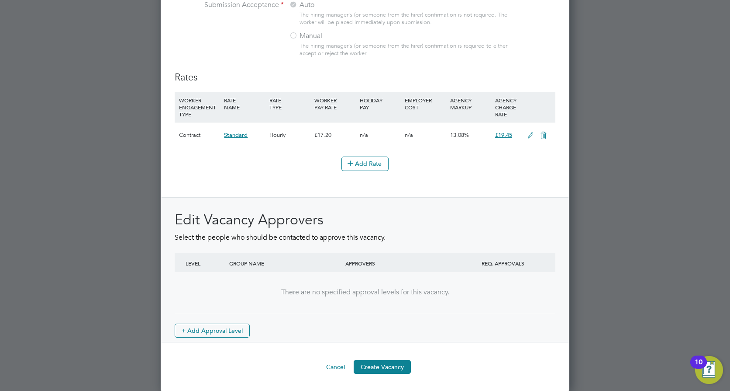
scroll to position [977, 0]
click at [387, 360] on button "Create Vacancy" at bounding box center [382, 366] width 57 height 14
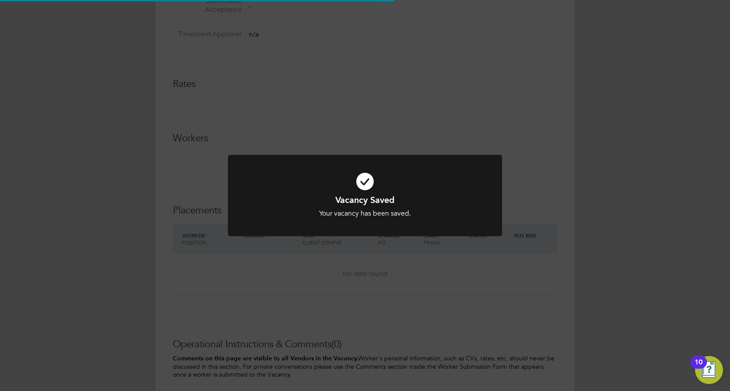
scroll to position [14, 173]
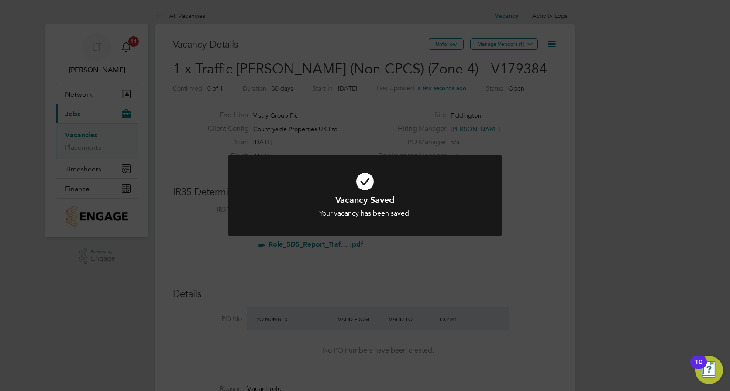
click at [490, 46] on div "Vacancy Saved Your vacancy has been saved. Cancel Okay" at bounding box center [365, 195] width 730 height 391
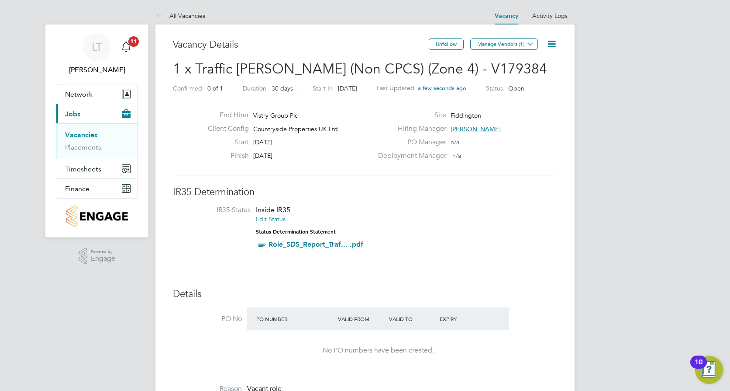
click at [491, 43] on button "Manage Vendors (1)" at bounding box center [505, 43] width 68 height 11
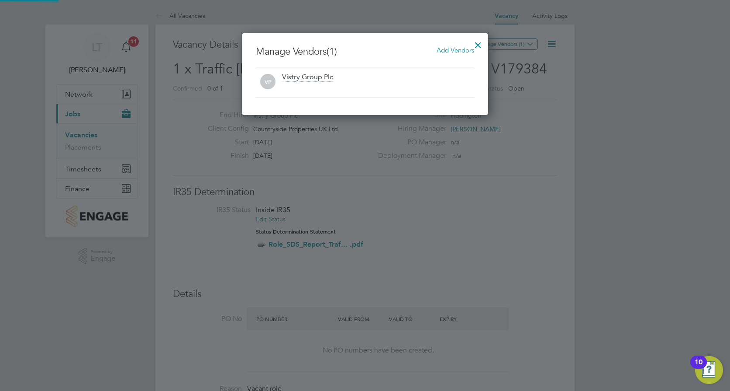
click at [454, 50] on span "Add Vendors" at bounding box center [456, 50] width 38 height 8
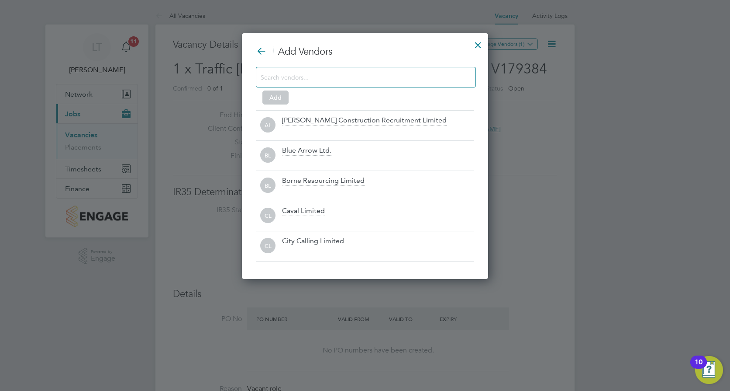
click at [393, 79] on input at bounding box center [359, 76] width 197 height 11
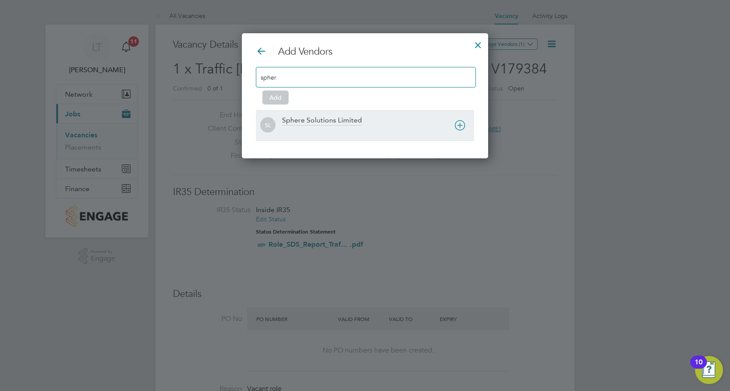
type input "spher"
click at [371, 127] on div at bounding box center [378, 131] width 192 height 9
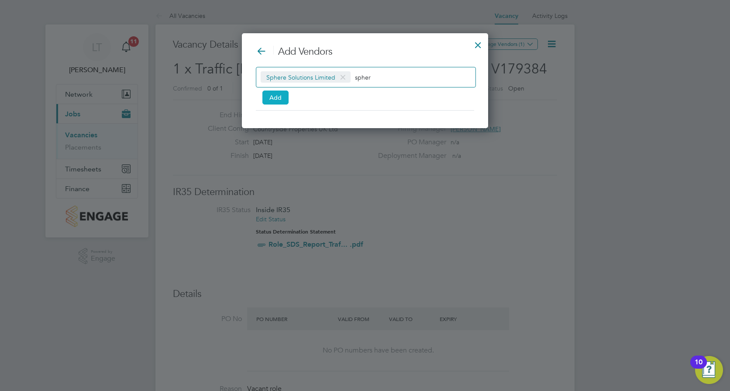
click at [284, 101] on button "Add" at bounding box center [276, 97] width 26 height 14
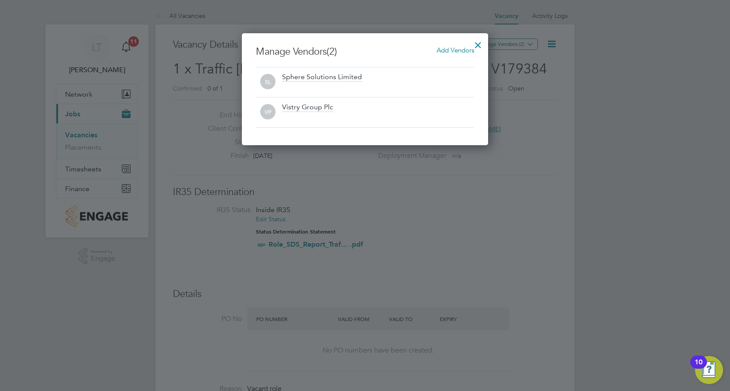
click at [477, 40] on div at bounding box center [479, 43] width 16 height 16
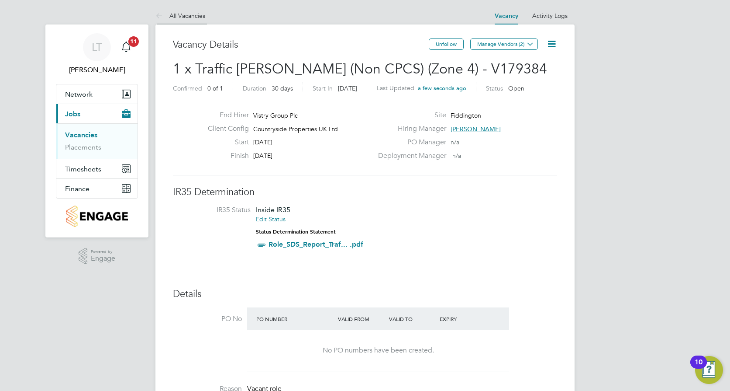
click at [167, 9] on li "All Vacancies" at bounding box center [181, 15] width 50 height 17
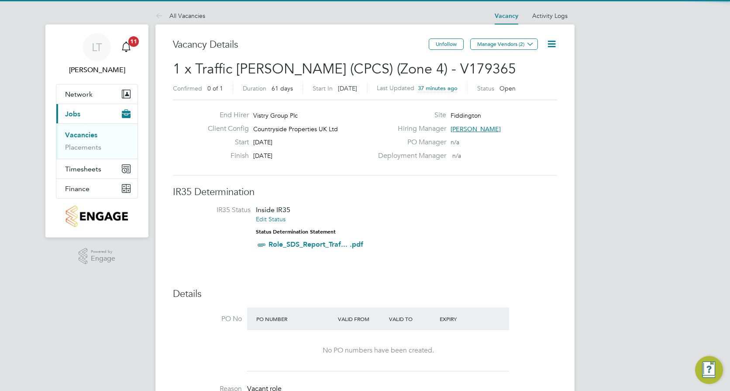
scroll to position [14, 188]
